Goal: Information Seeking & Learning: Stay updated

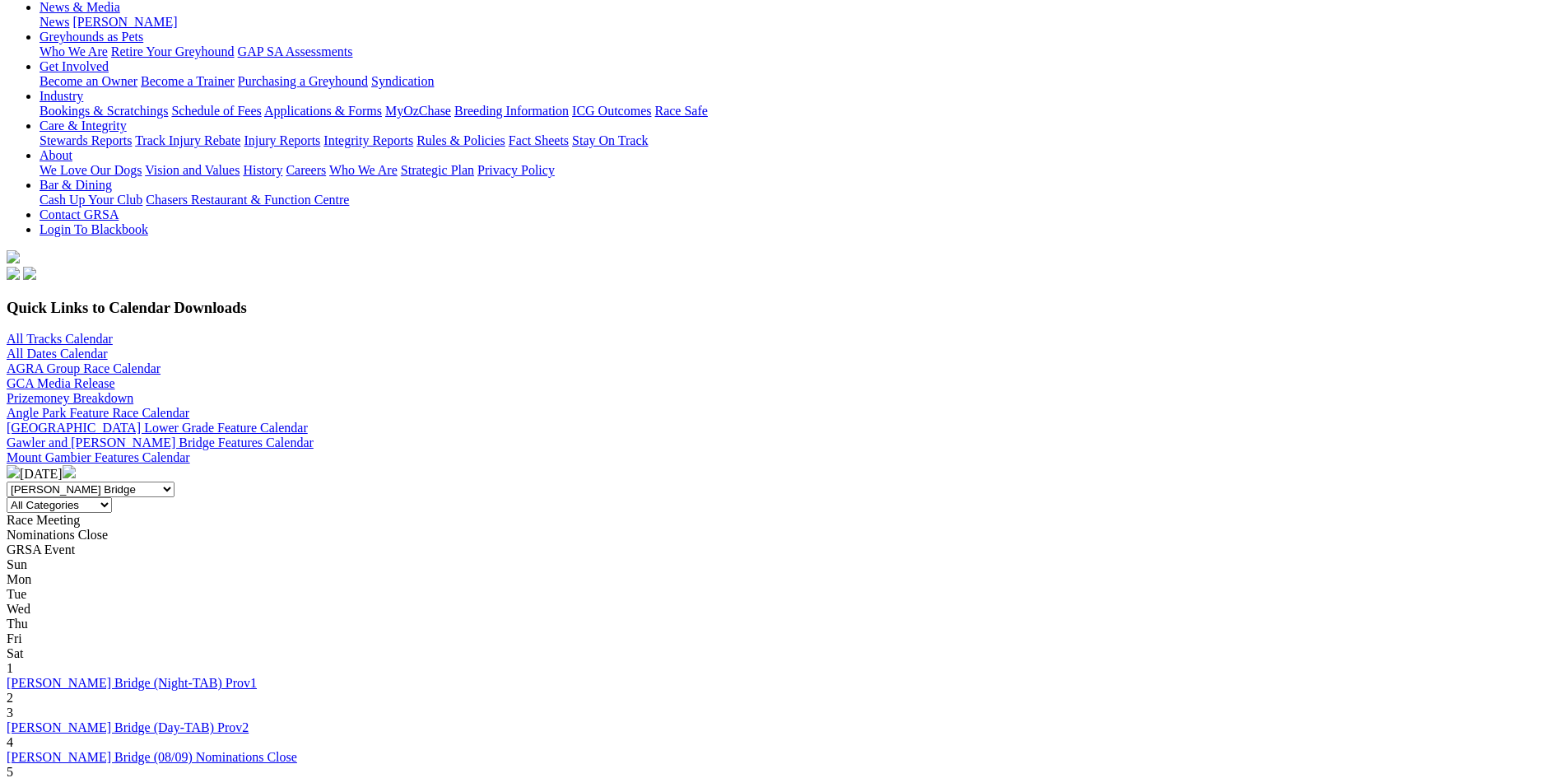
scroll to position [247, 0]
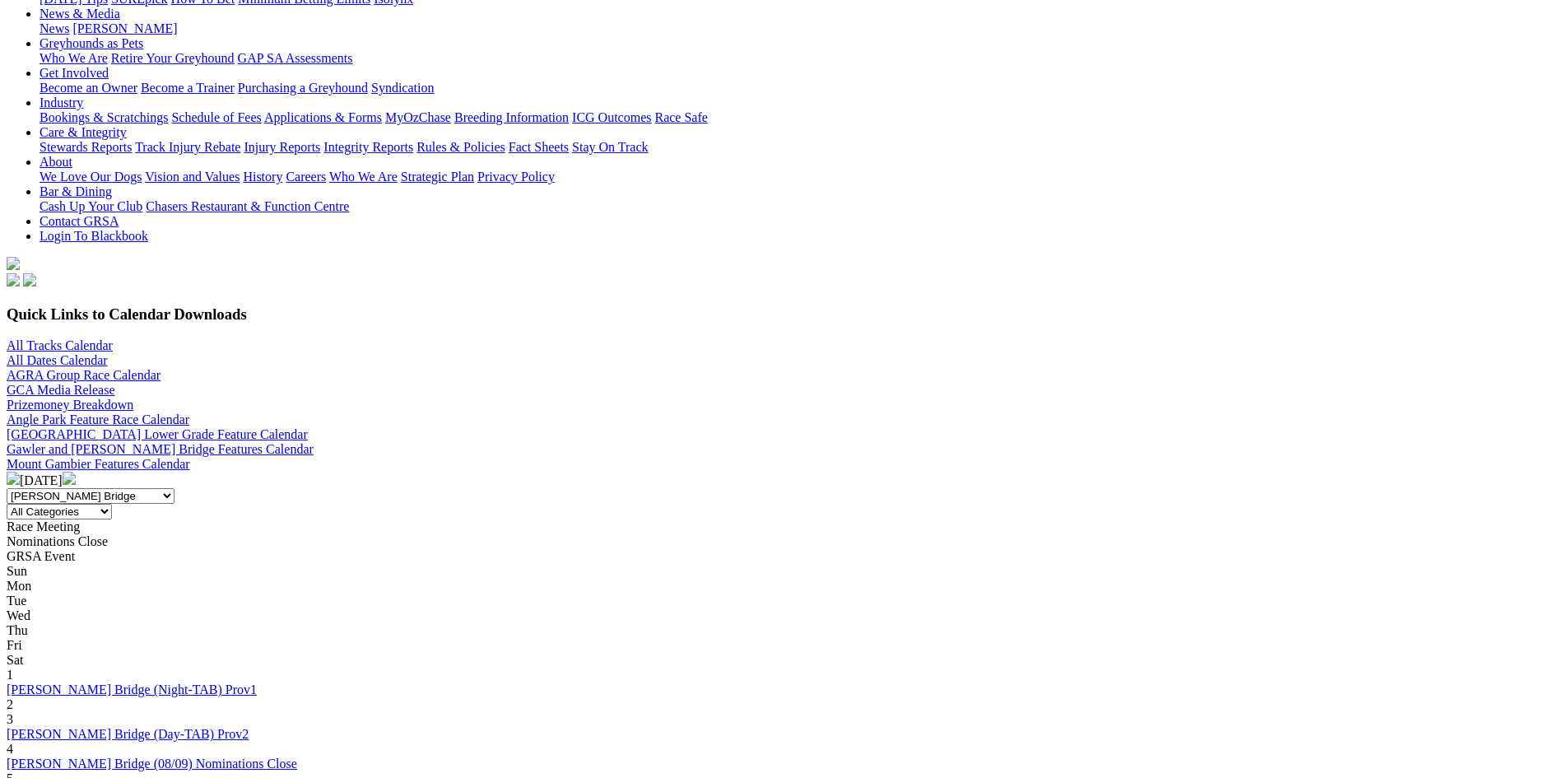
click at [76, 472] on img at bounding box center [69, 478] width 13 height 13
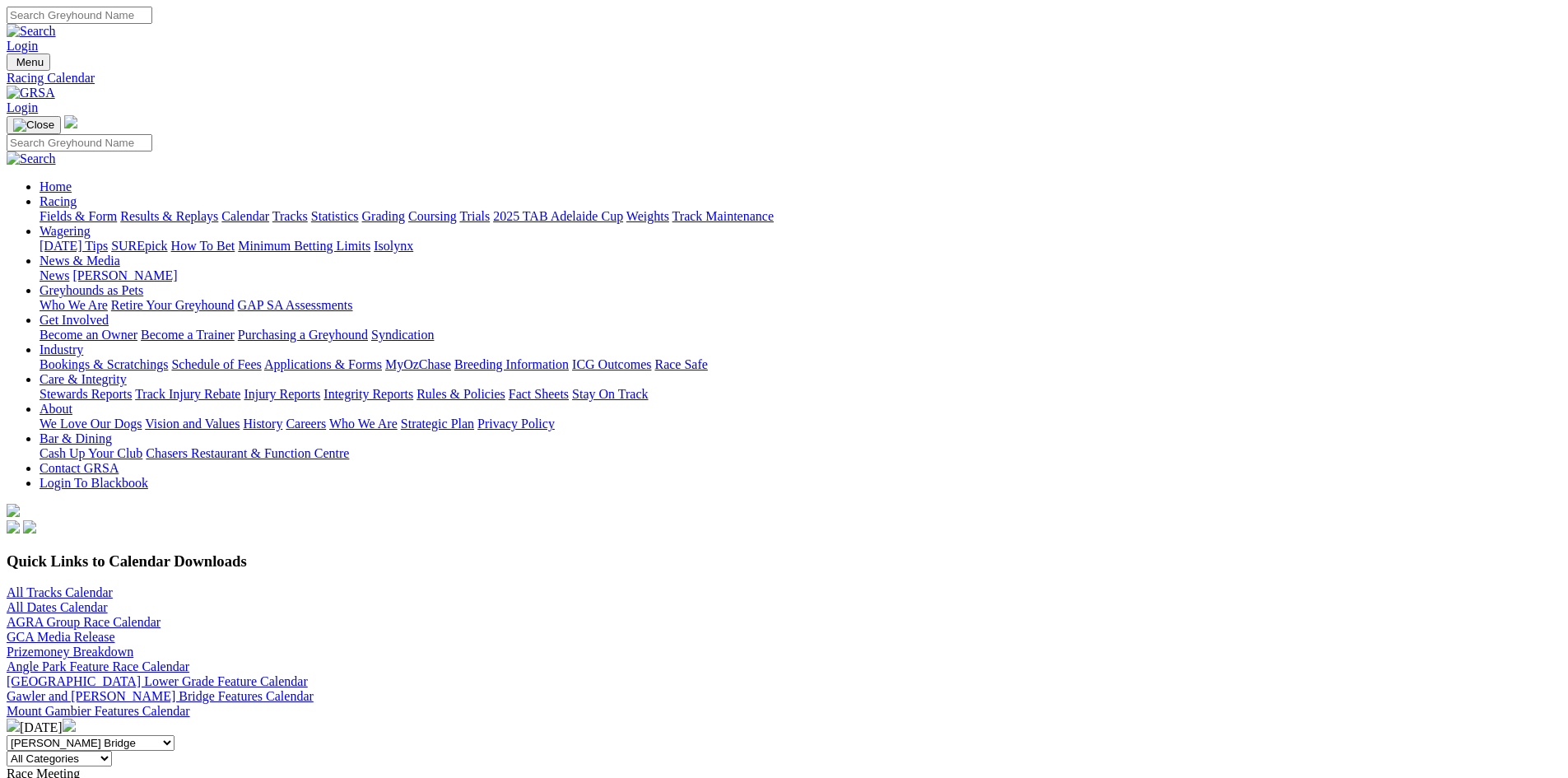
click at [76, 718] on img at bounding box center [69, 725] width 13 height 13
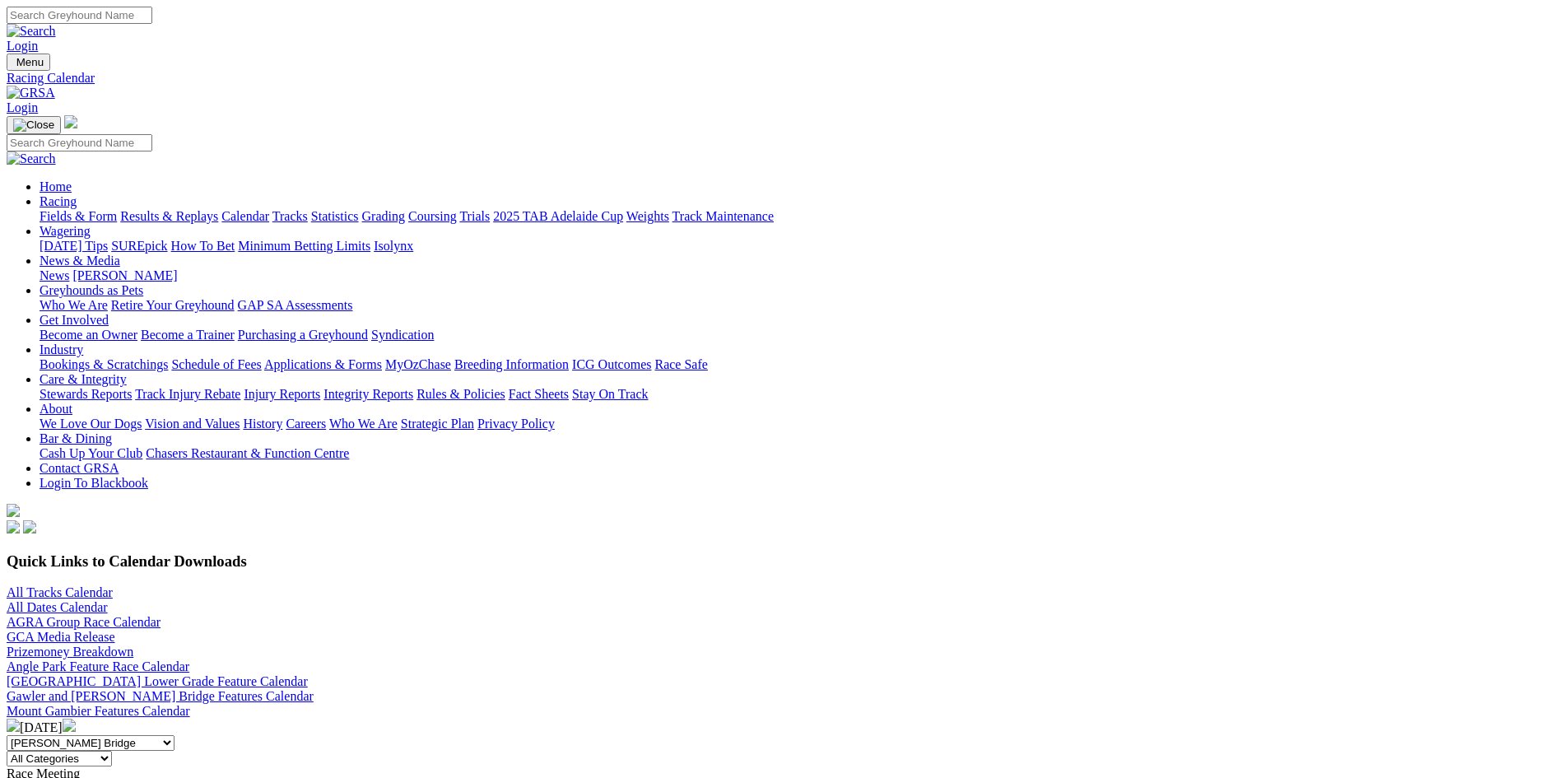
click at [76, 718] on img at bounding box center [69, 725] width 13 height 13
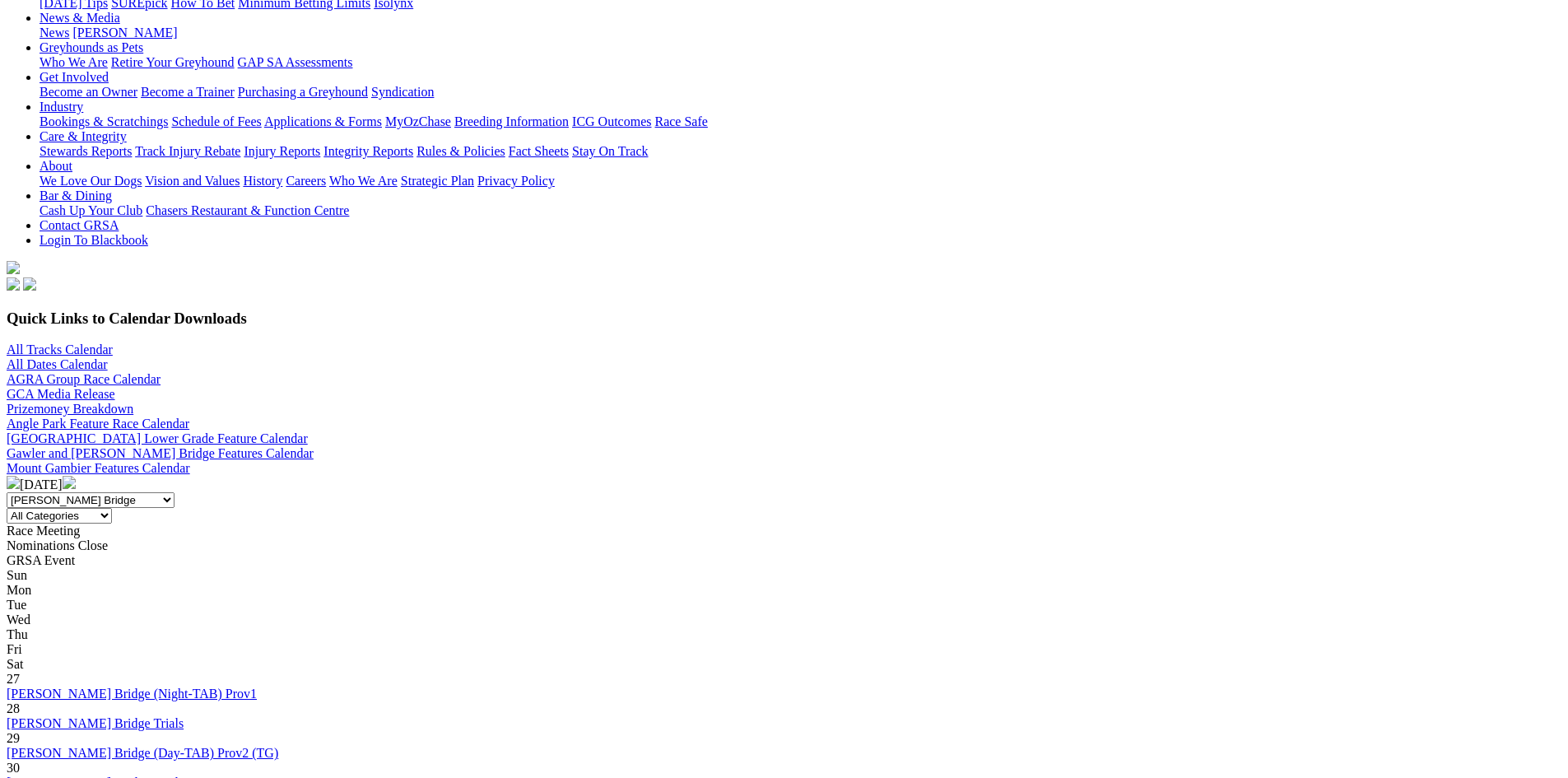
scroll to position [411, 0]
